Goal: Use online tool/utility: Utilize a website feature to perform a specific function

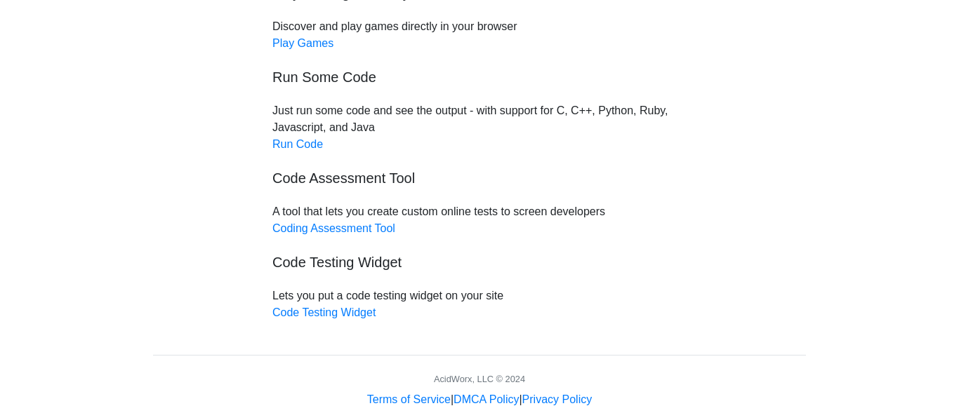
scroll to position [217, 0]
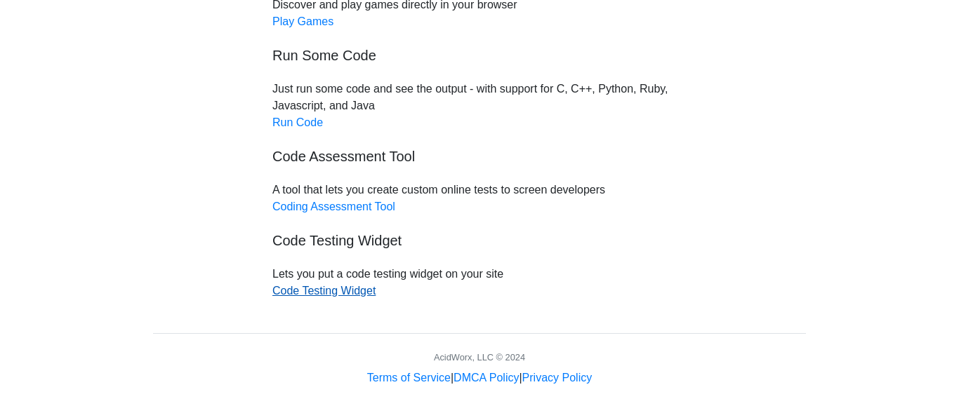
click at [325, 293] on link "Code Testing Widget" at bounding box center [323, 291] width 103 height 12
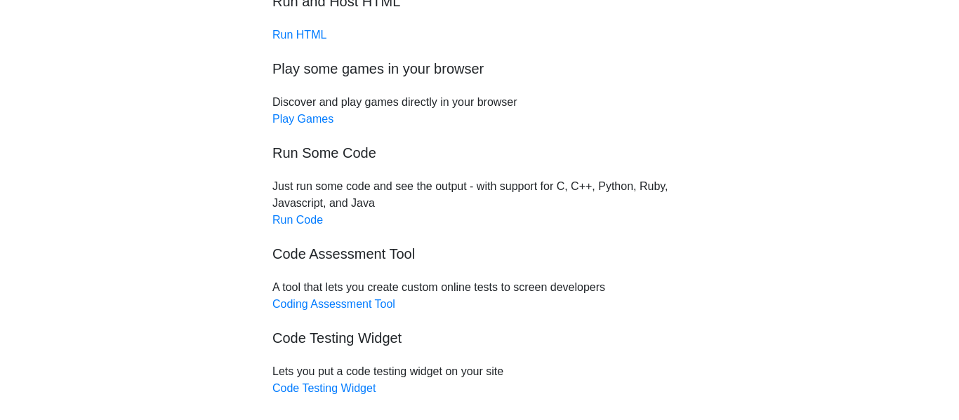
scroll to position [116, 0]
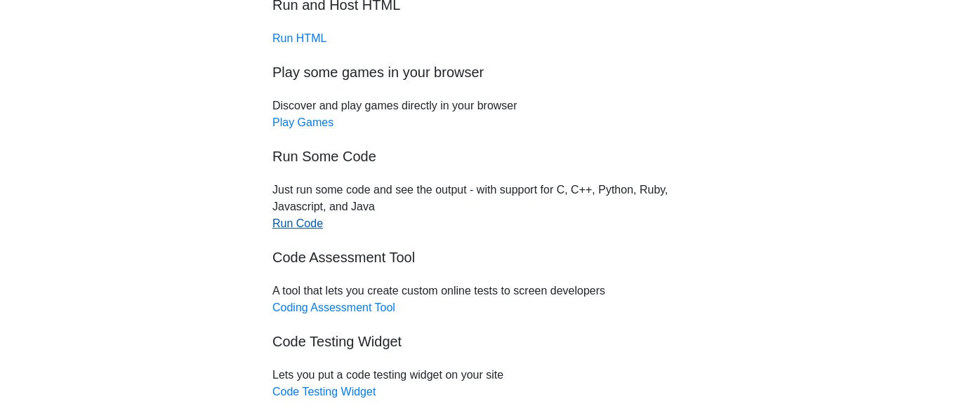
click at [300, 226] on link "Run Code" at bounding box center [297, 224] width 51 height 12
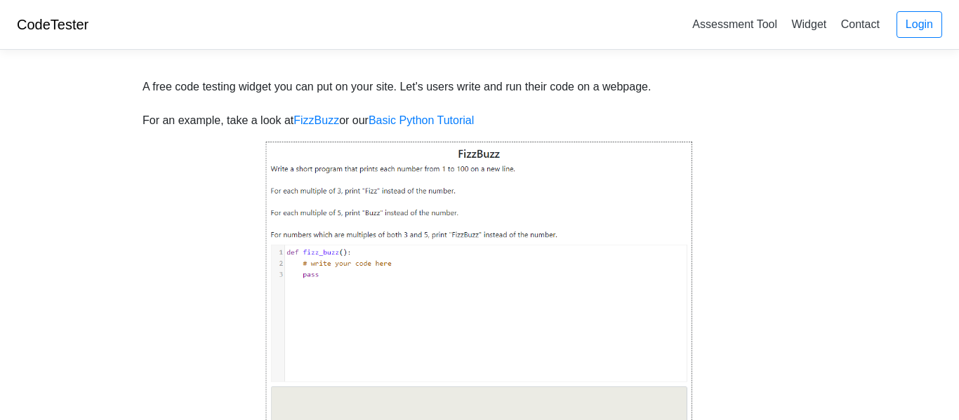
click at [383, 239] on img at bounding box center [479, 323] width 428 height 366
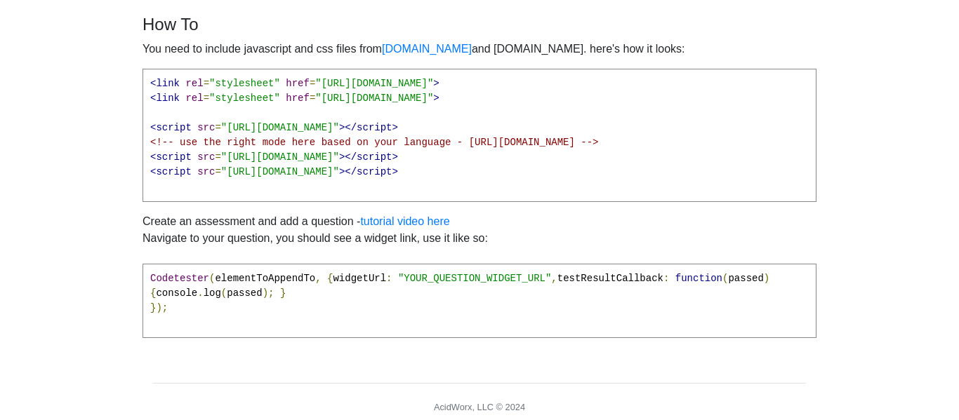
scroll to position [574, 0]
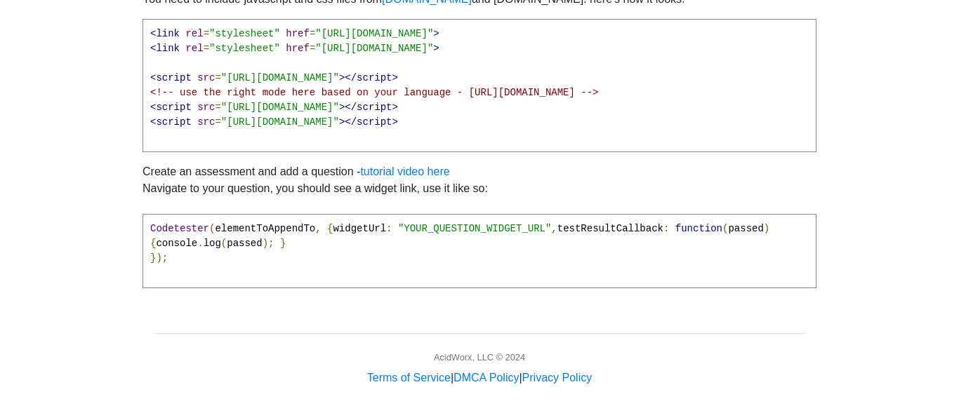
drag, startPoint x: 220, startPoint y: 250, endPoint x: 148, endPoint y: 211, distance: 82.3
click at [148, 214] on pre "Codetester ( elementToAppendTo , { widgetUrl : "YOUR_QUESTION_WIDGET_URL" , tes…" at bounding box center [480, 251] width 674 height 74
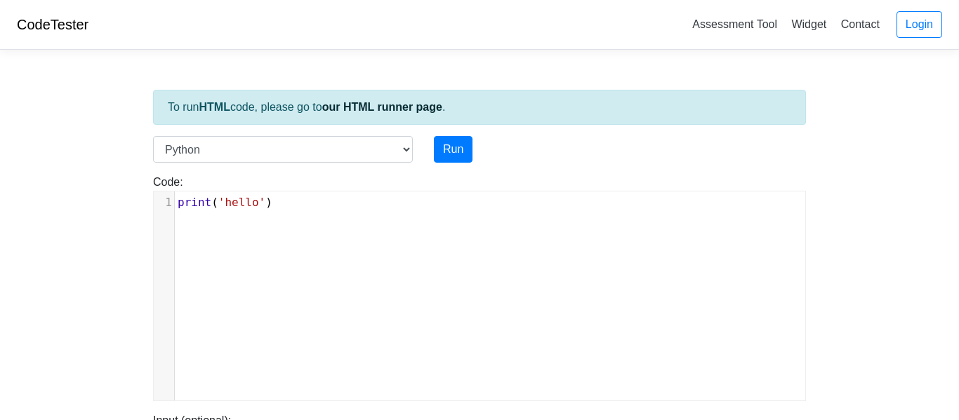
click at [282, 202] on pre "print ( 'hello' )" at bounding box center [490, 202] width 630 height 17
type textarea "int('hello')"
drag, startPoint x: 282, startPoint y: 202, endPoint x: 158, endPoint y: 213, distance: 124.7
click at [158, 213] on div "x 1 print ( 'hello' )" at bounding box center [490, 307] width 673 height 230
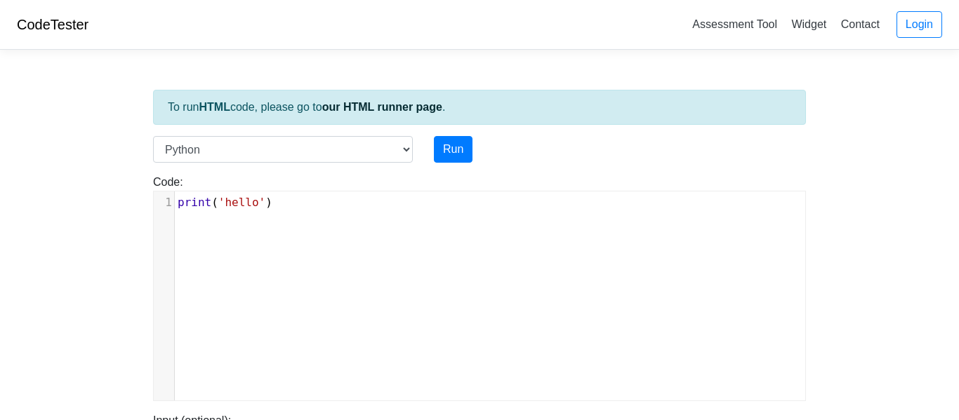
type textarea "print('hello')"
drag, startPoint x: 322, startPoint y: 216, endPoint x: 168, endPoint y: 206, distance: 154.0
click at [168, 206] on div "x 1 print ( 'hello' )" at bounding box center [490, 307] width 673 height 230
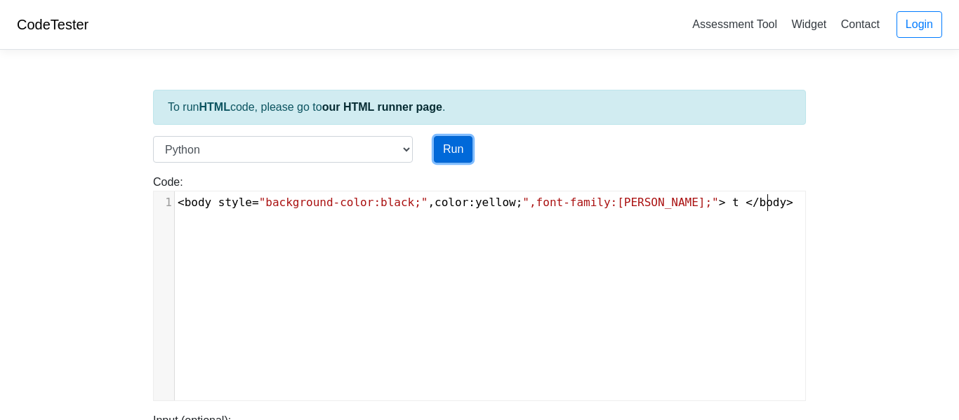
click at [456, 153] on button "Run" at bounding box center [453, 149] width 39 height 27
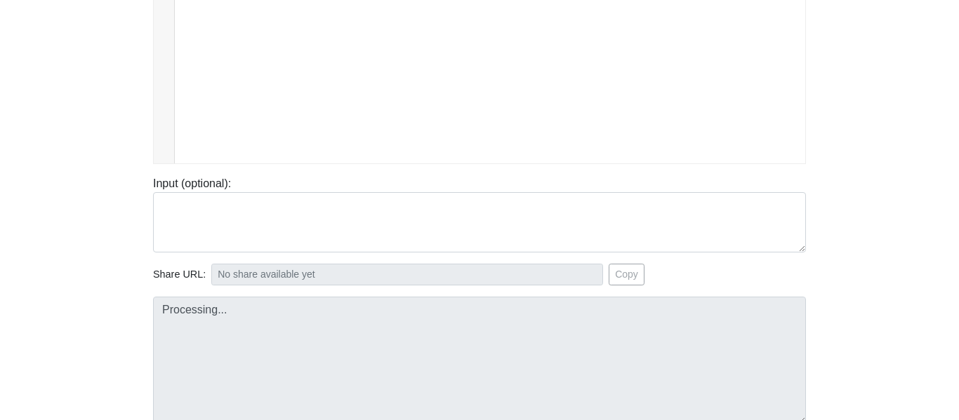
type input "https://codetester.io/runner?s=noWgdd6nl7"
type textarea "Submission status: Runtime Error (NZEC) Stderr: File "script.py", line 1 <body …"
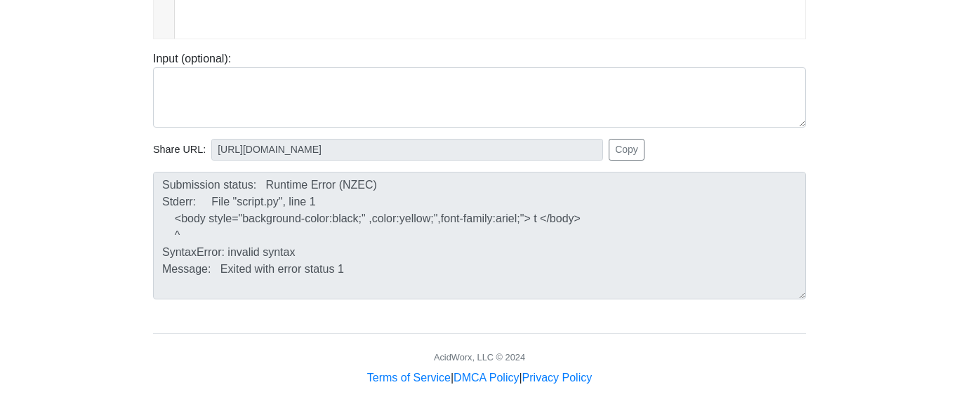
scroll to position [348, 0]
